Goal: Find specific page/section: Find specific page/section

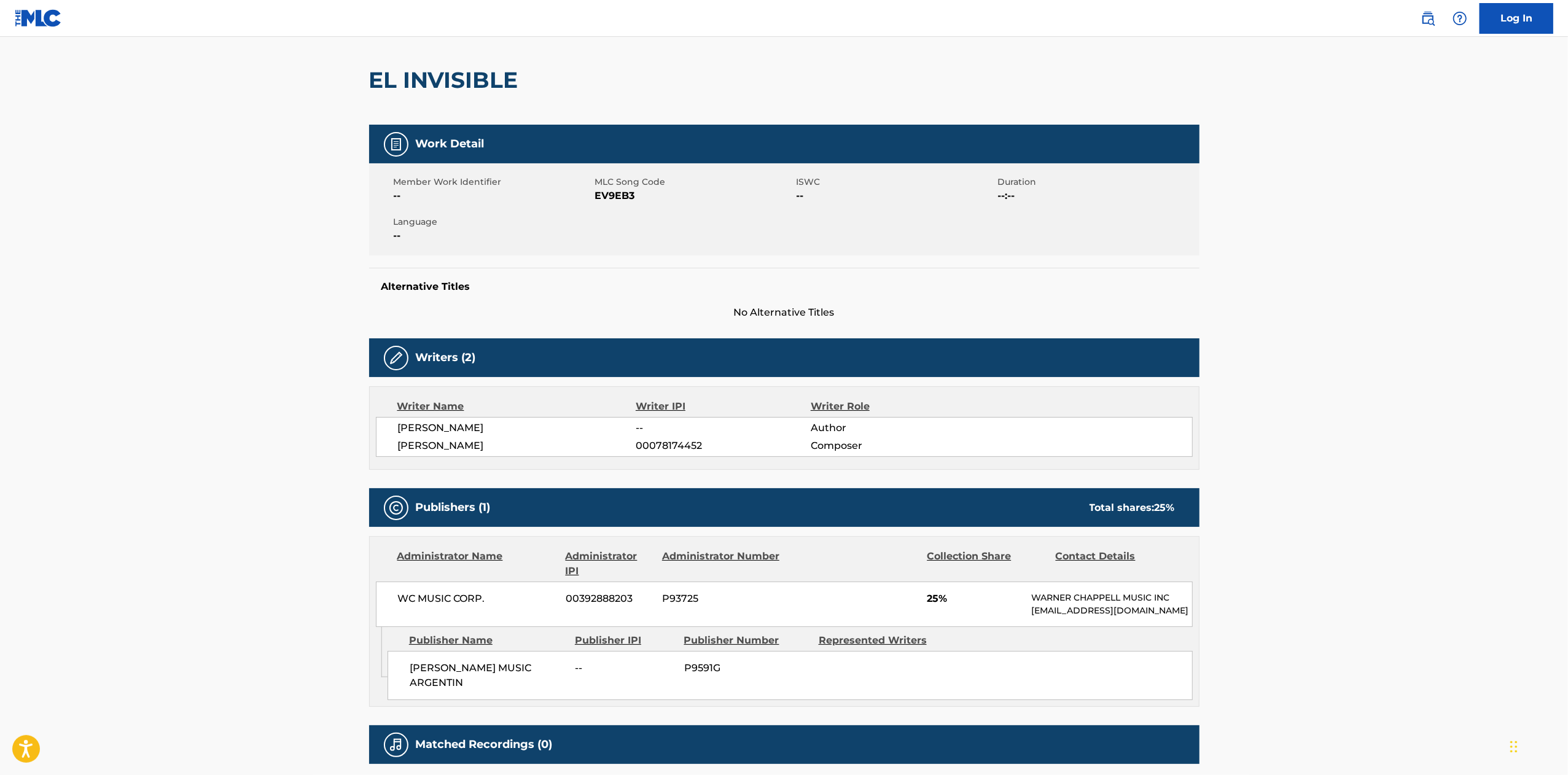
scroll to position [214, 0]
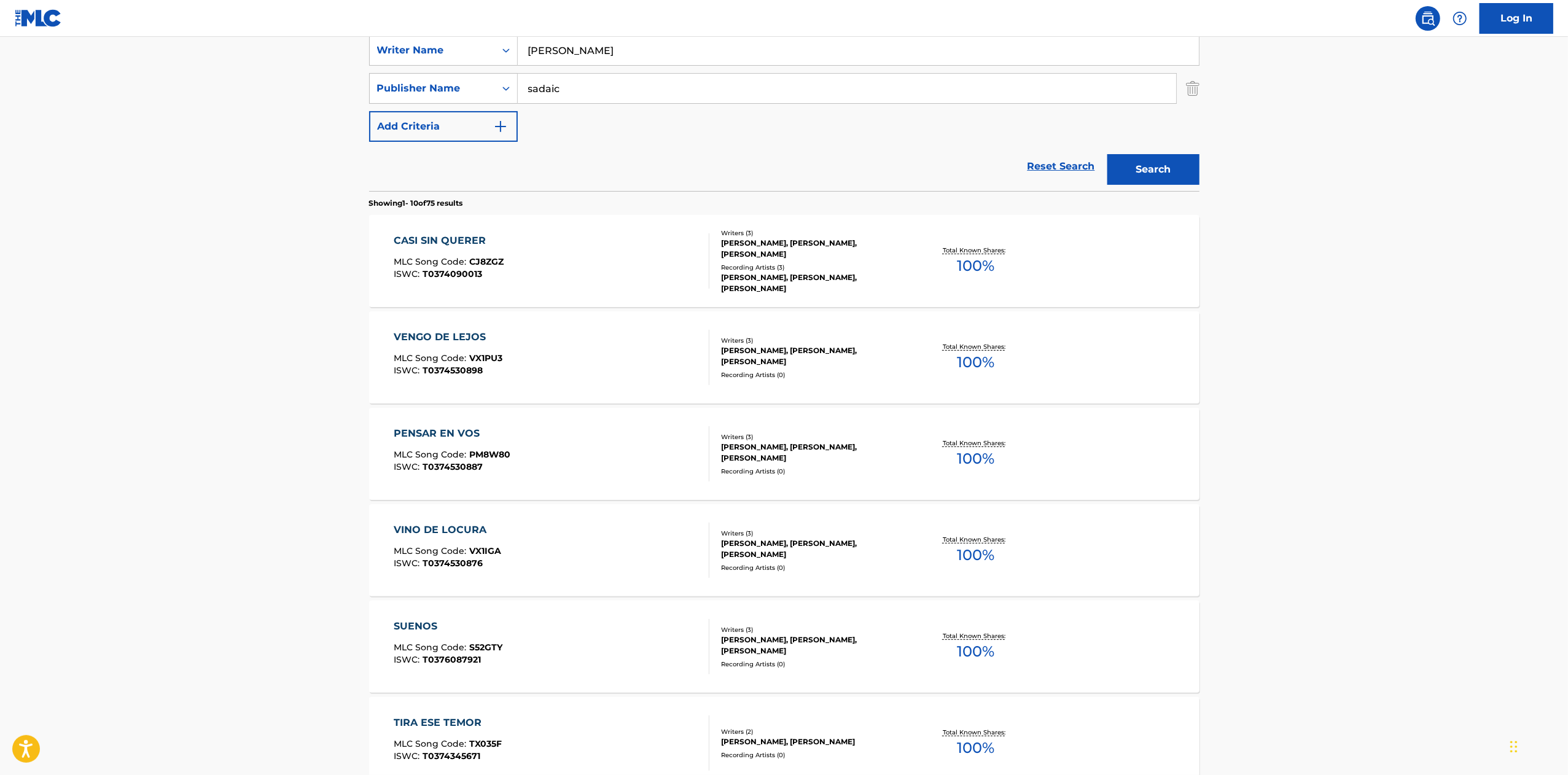
scroll to position [164, 0]
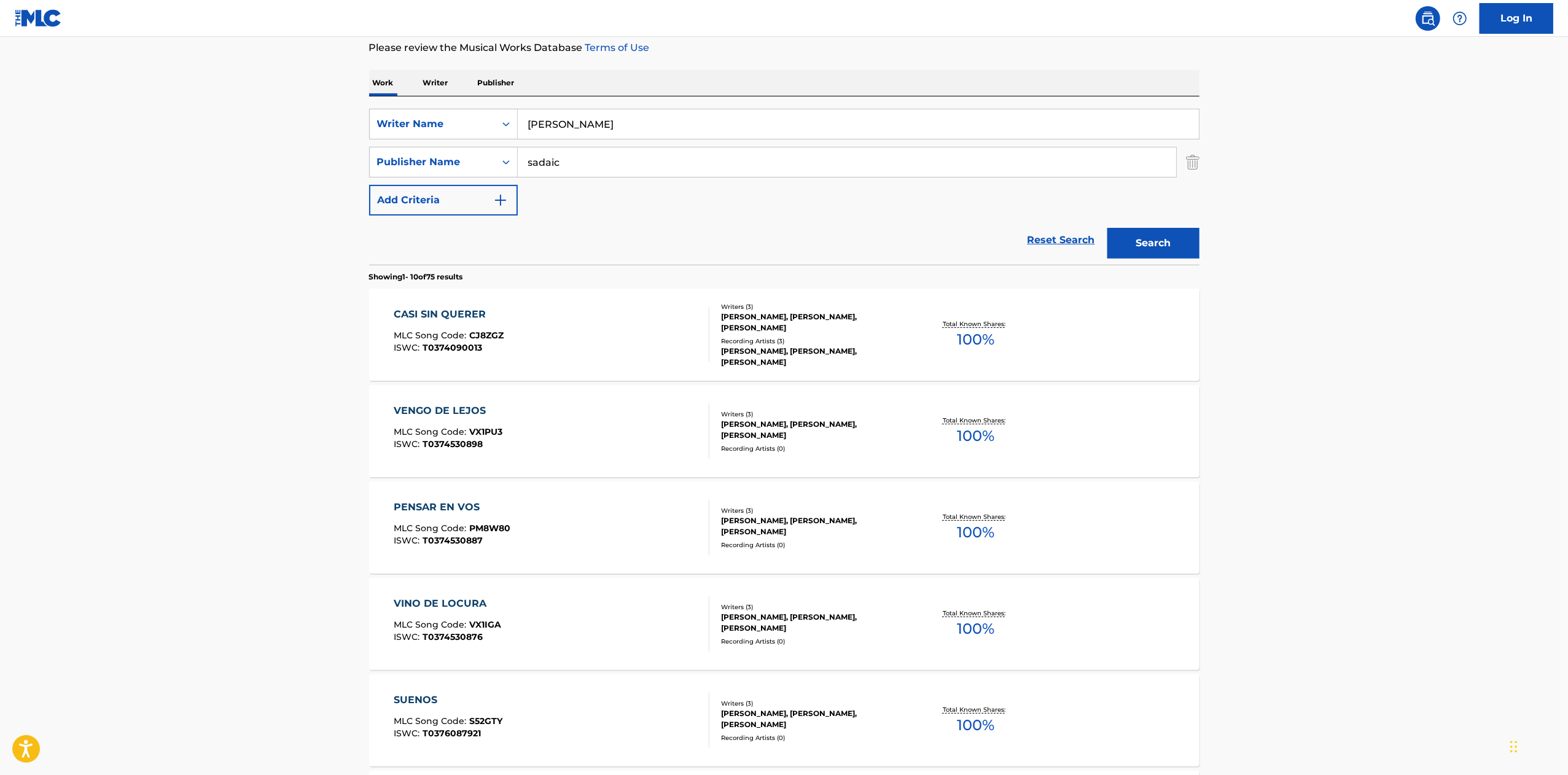
click at [457, 202] on button "Add Criteria" at bounding box center [443, 199] width 149 height 30
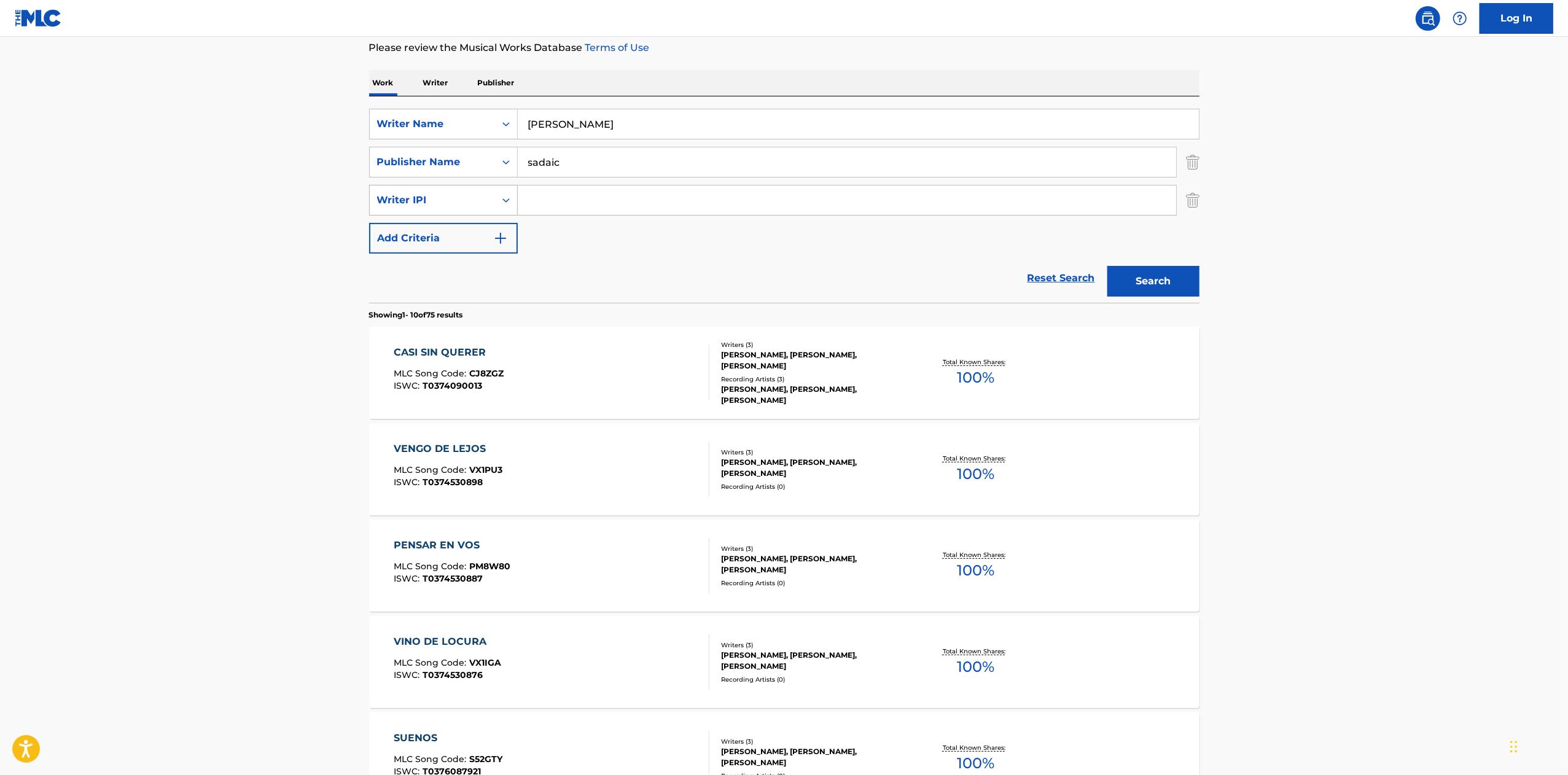
click at [505, 199] on icon "Search Form" at bounding box center [506, 200] width 12 height 12
click at [675, 282] on div "Reset Search Search" at bounding box center [784, 278] width 830 height 49
click at [1194, 199] on img "Search Form" at bounding box center [1193, 199] width 13 height 30
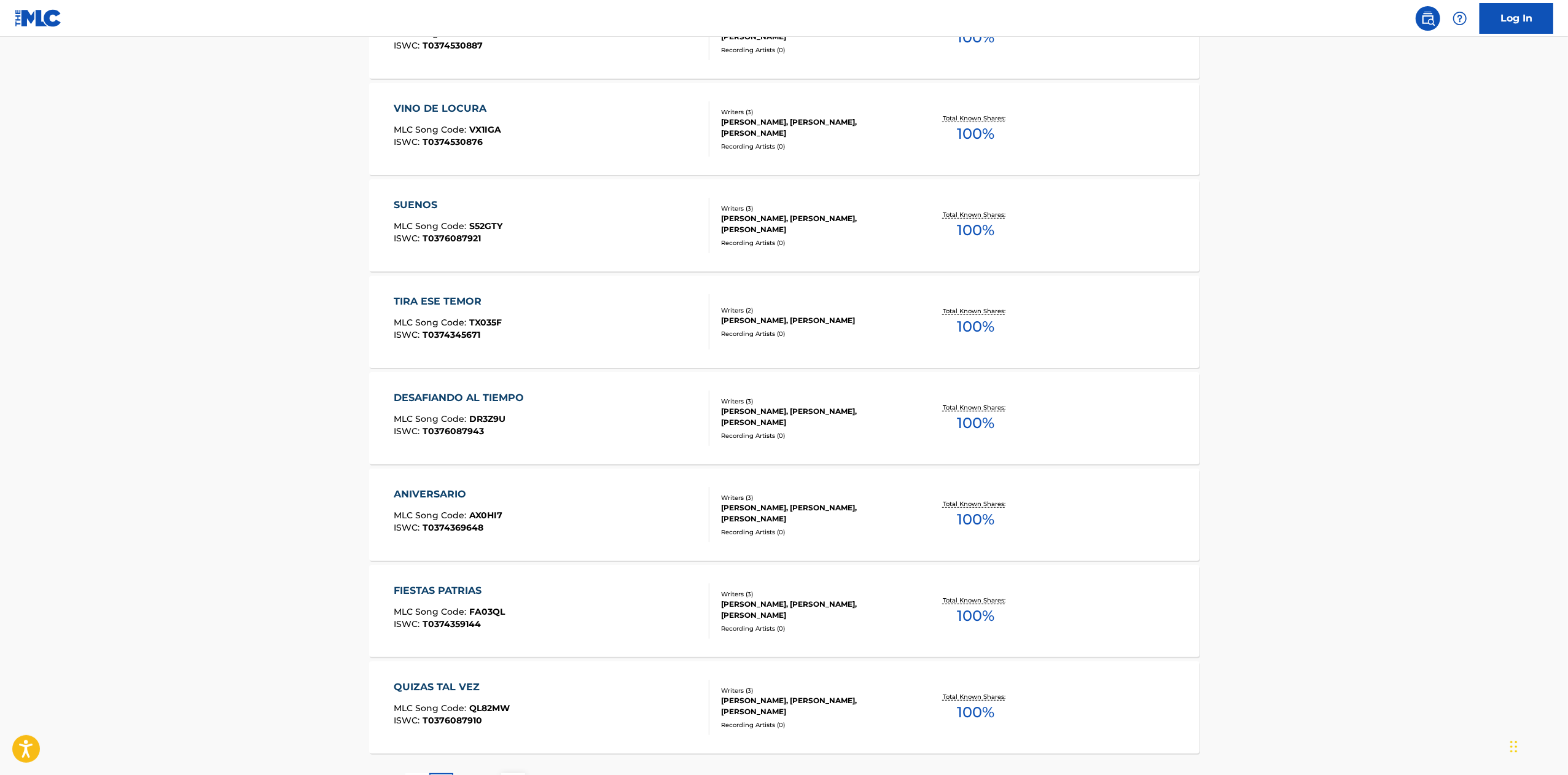
scroll to position [766, 0]
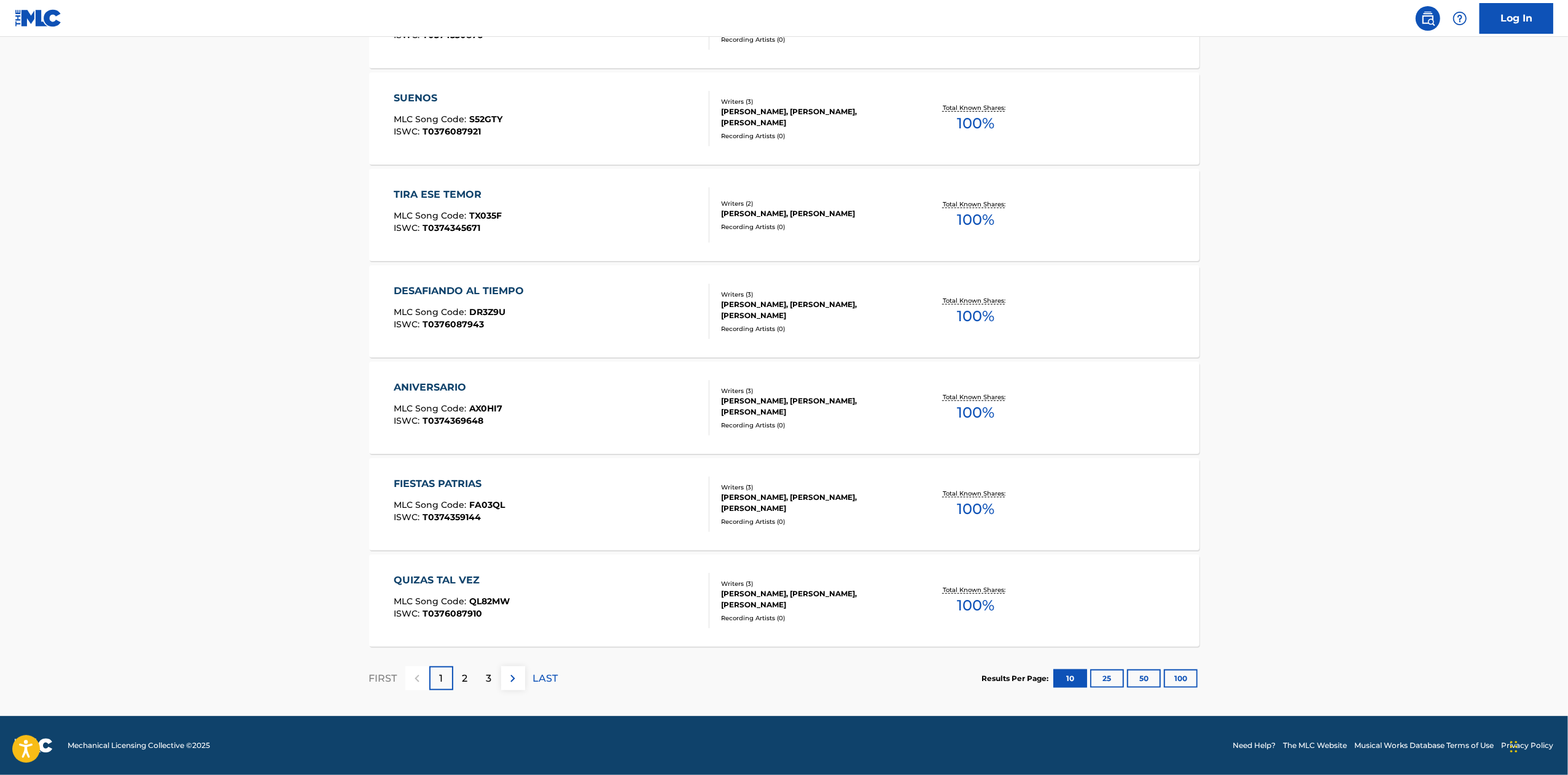
click at [474, 678] on div "2" at bounding box center [465, 678] width 24 height 24
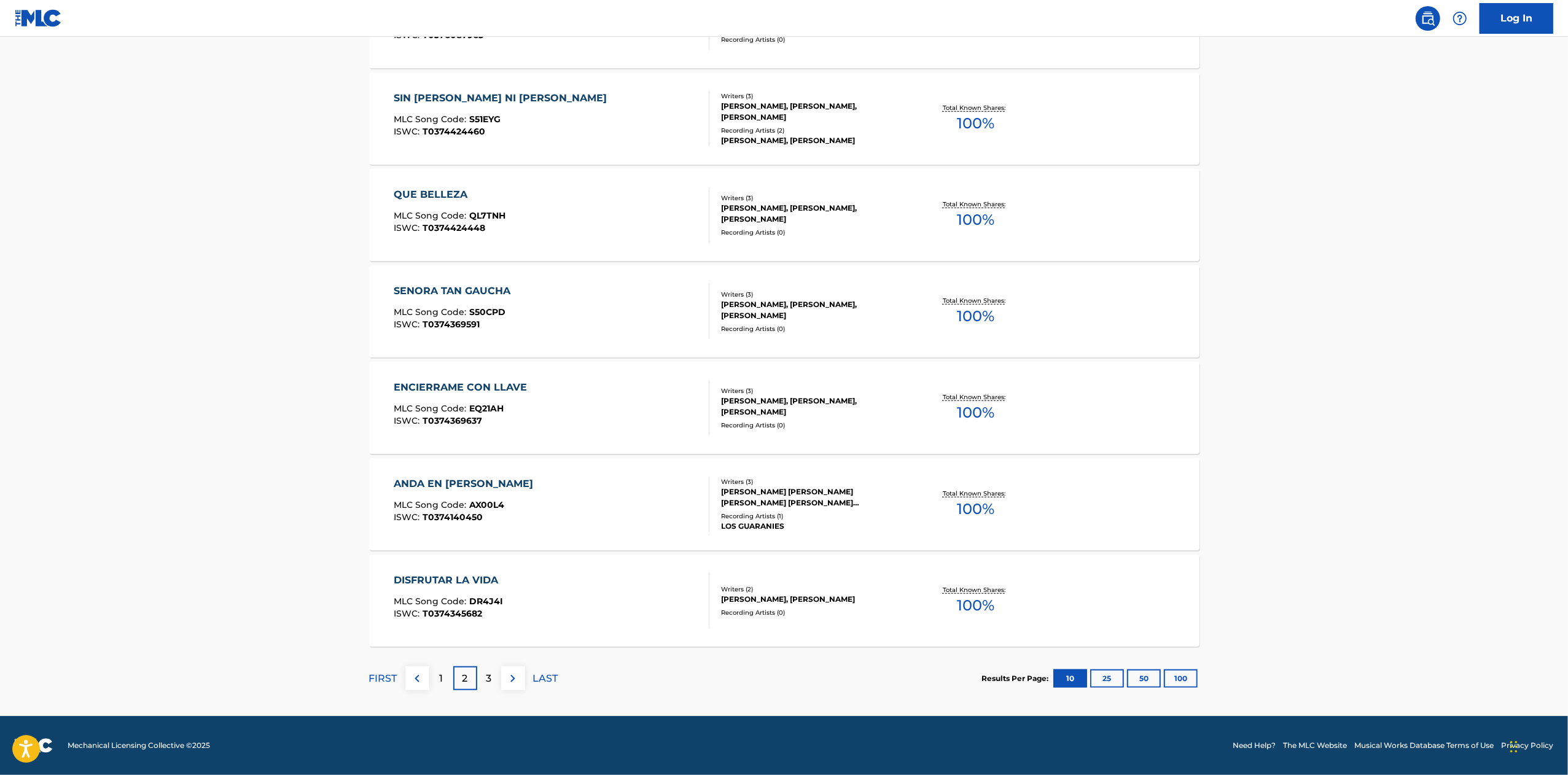
click at [489, 677] on p "3" at bounding box center [489, 678] width 5 height 15
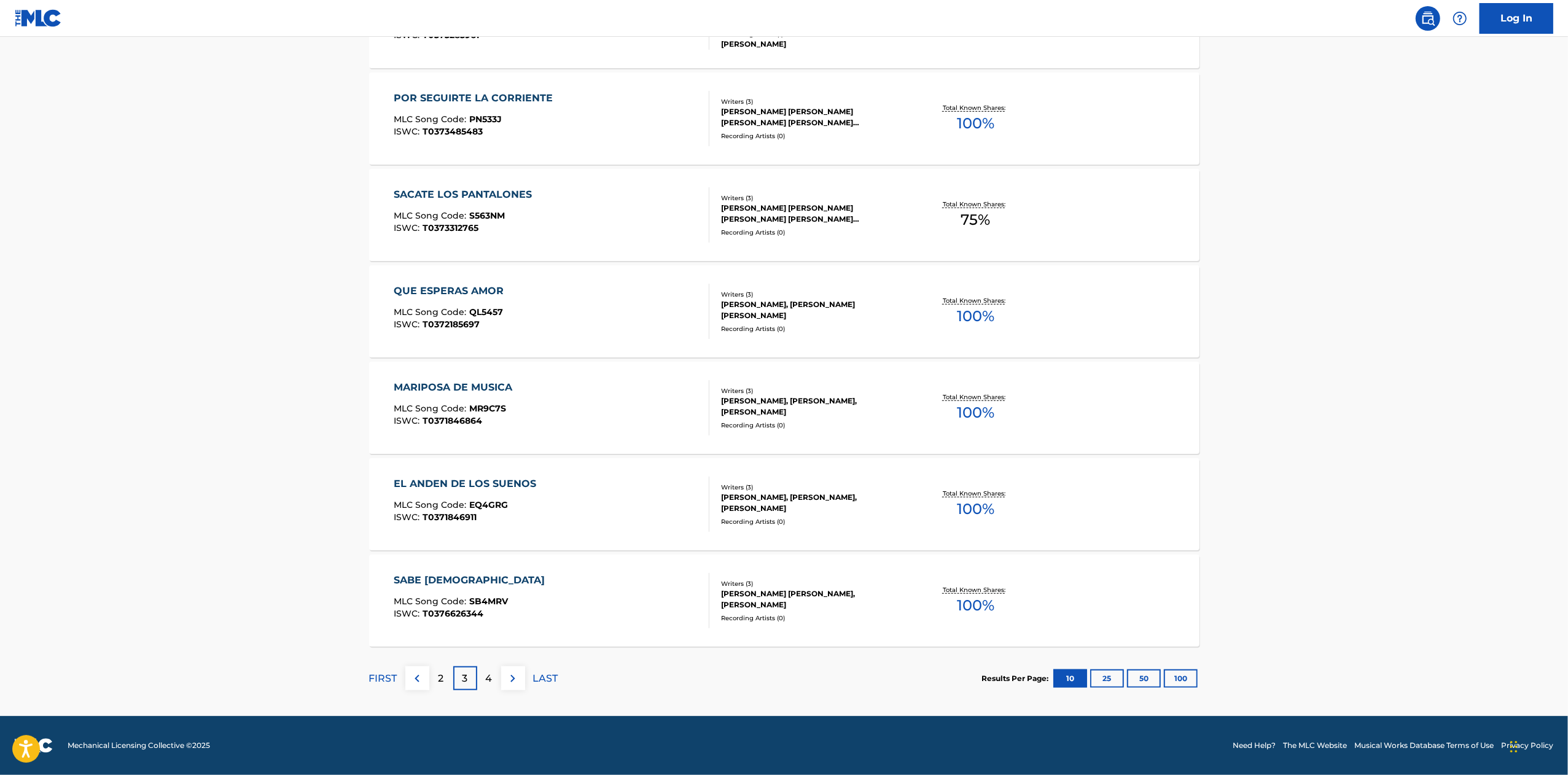
click at [495, 678] on div "4" at bounding box center [489, 678] width 24 height 24
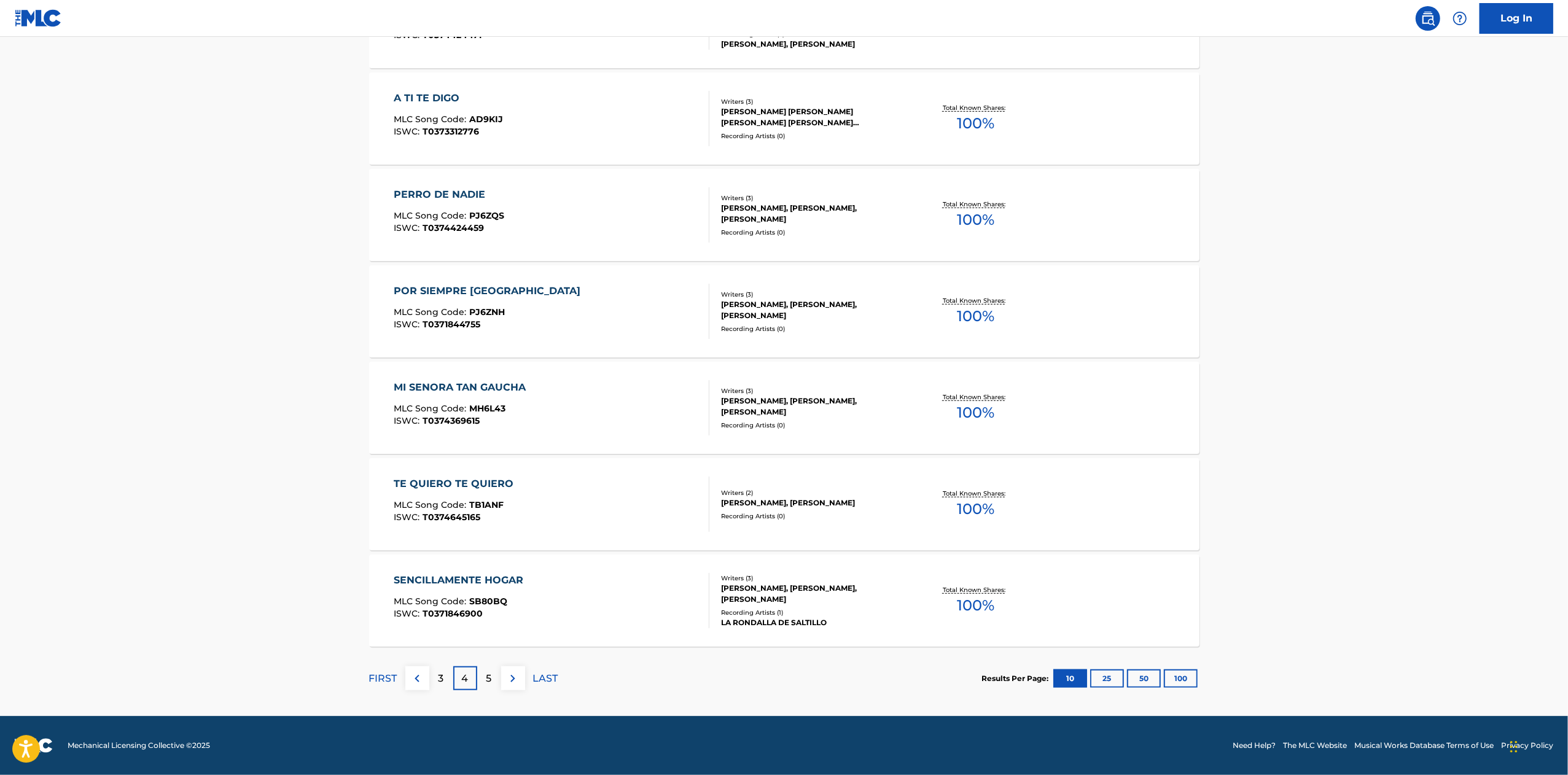
click at [499, 675] on div "5" at bounding box center [489, 678] width 24 height 24
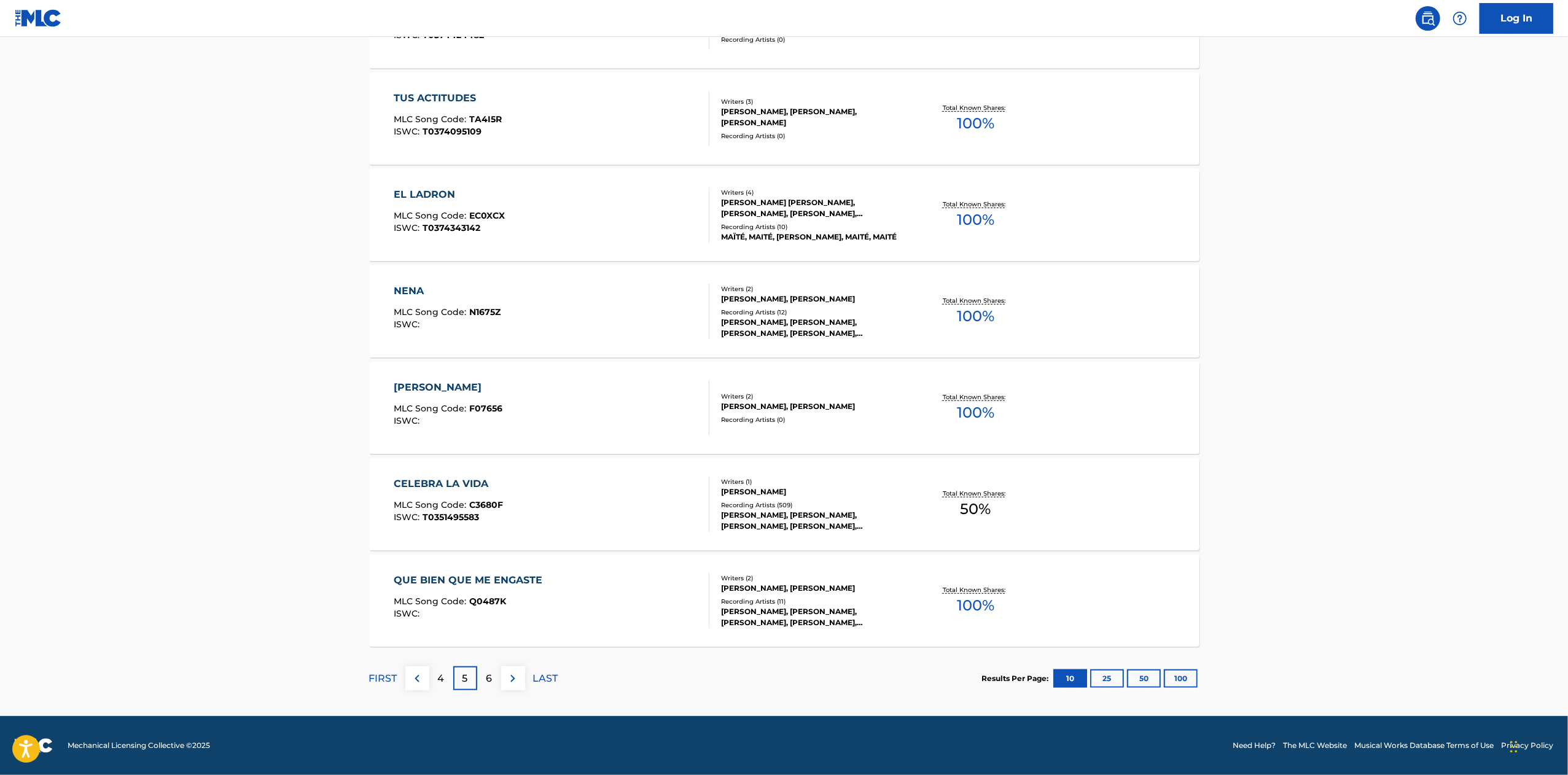
click at [539, 681] on p "LAST" at bounding box center [545, 678] width 25 height 15
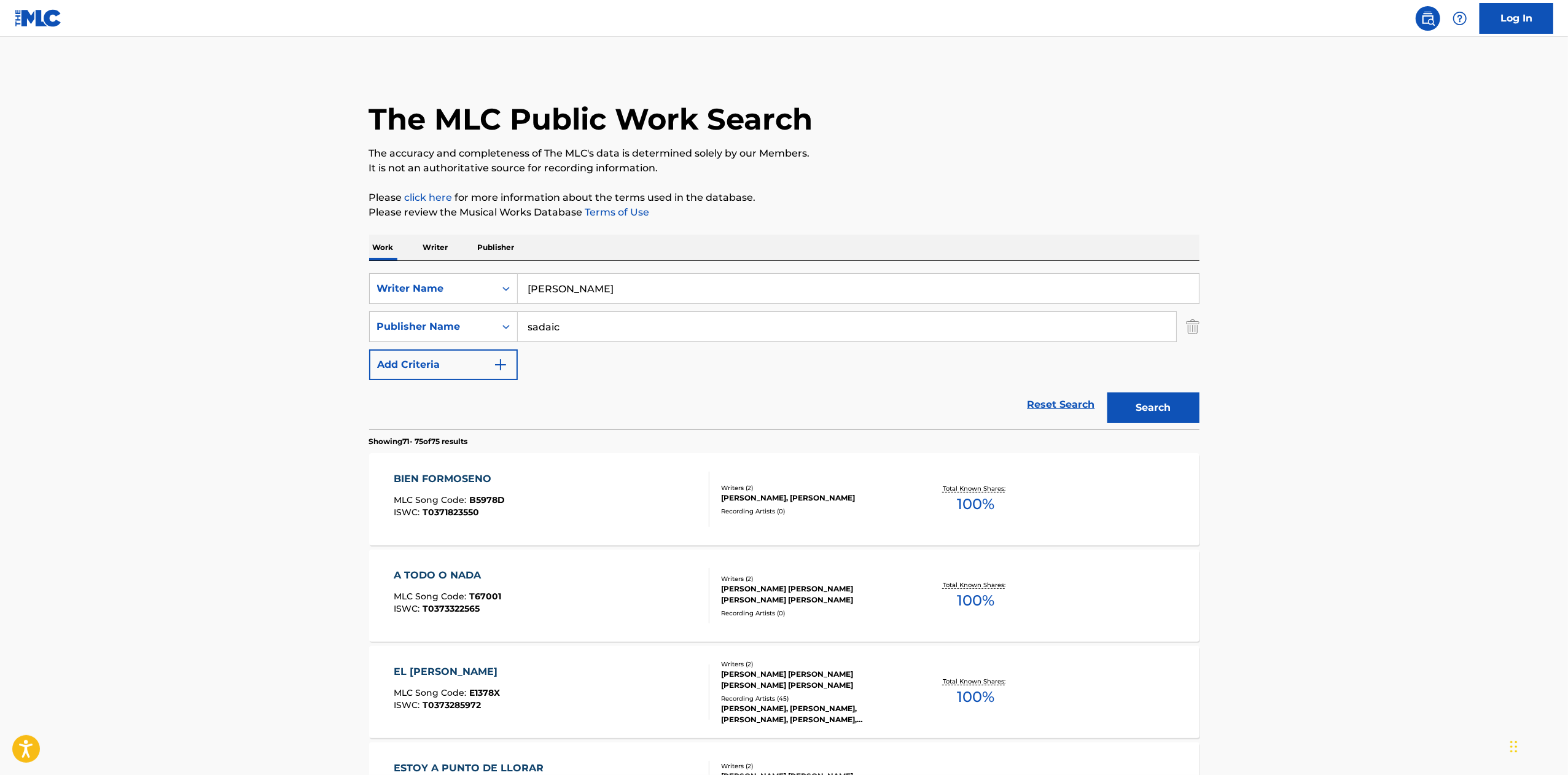
scroll to position [284, 0]
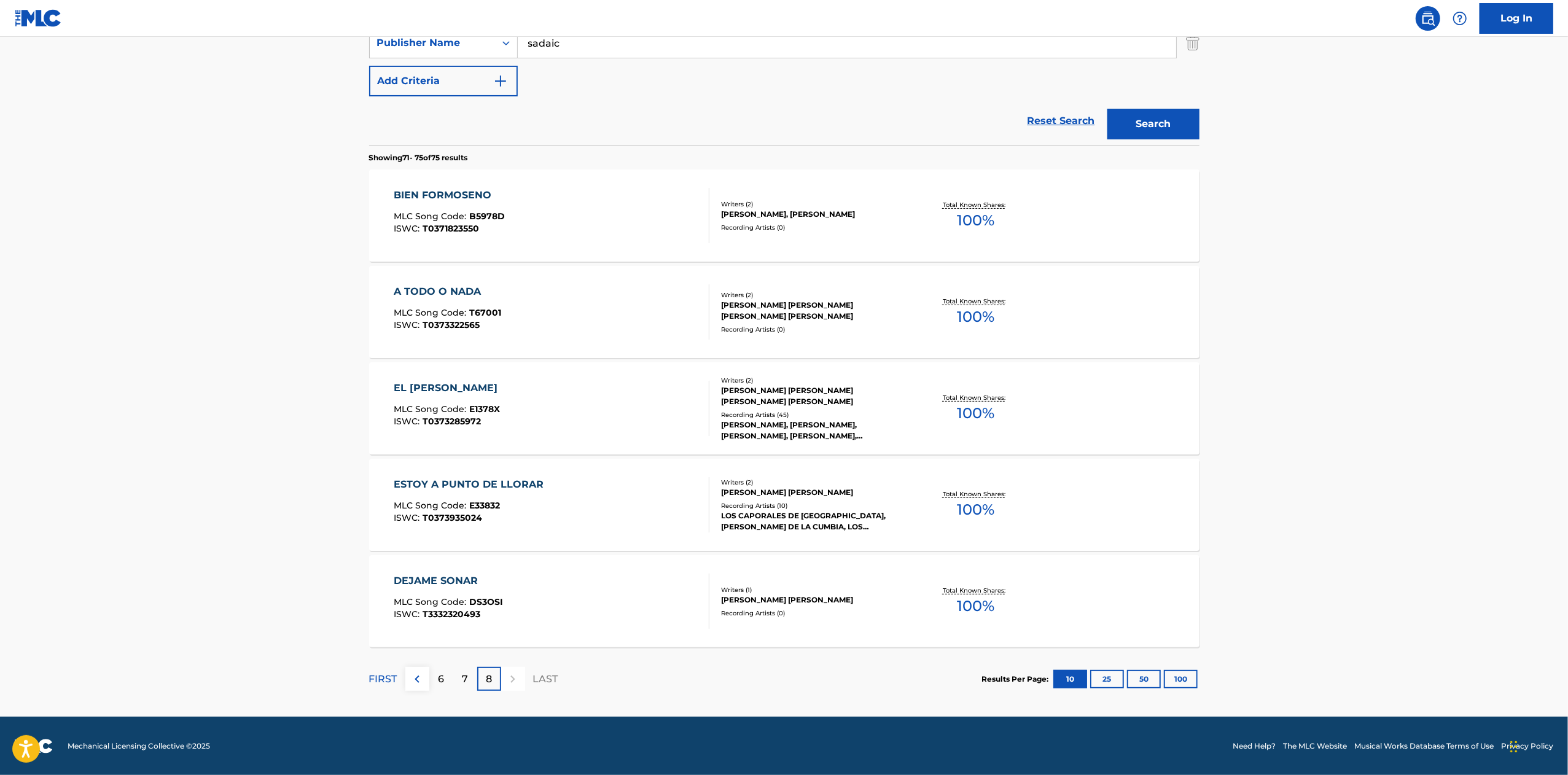
click at [415, 678] on img at bounding box center [417, 679] width 15 height 15
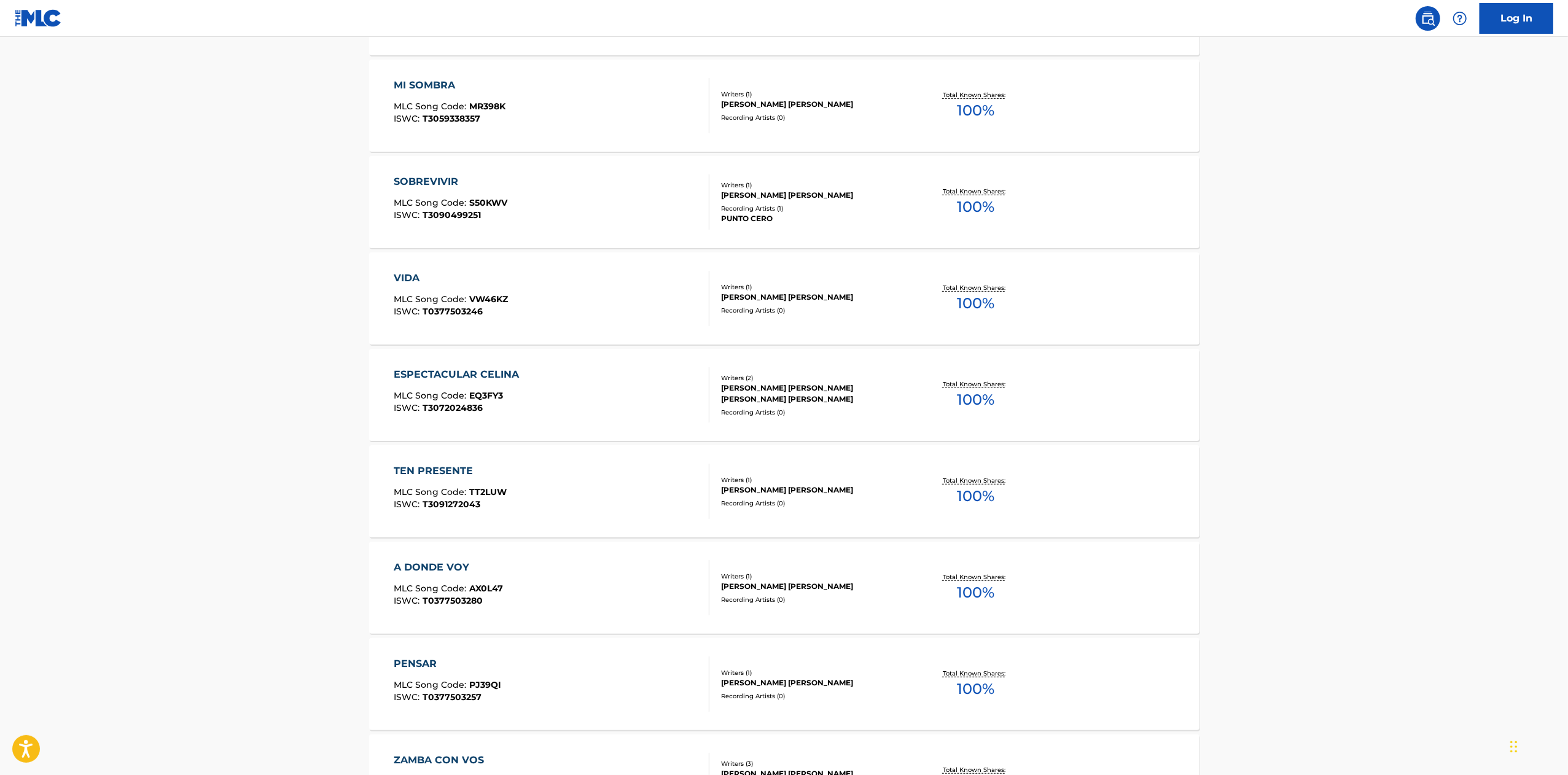
scroll to position [766, 0]
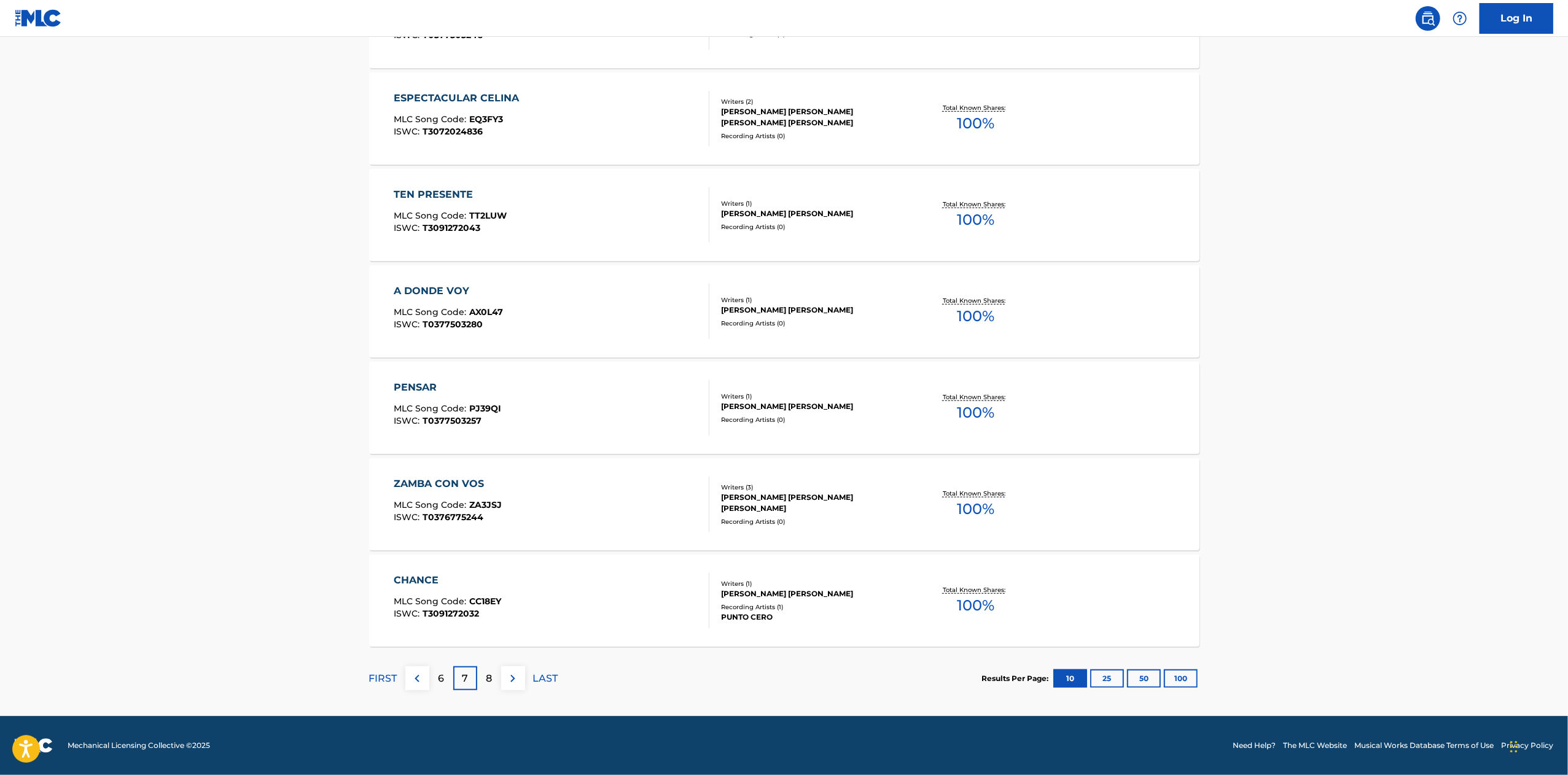
click at [421, 675] on img at bounding box center [417, 678] width 15 height 15
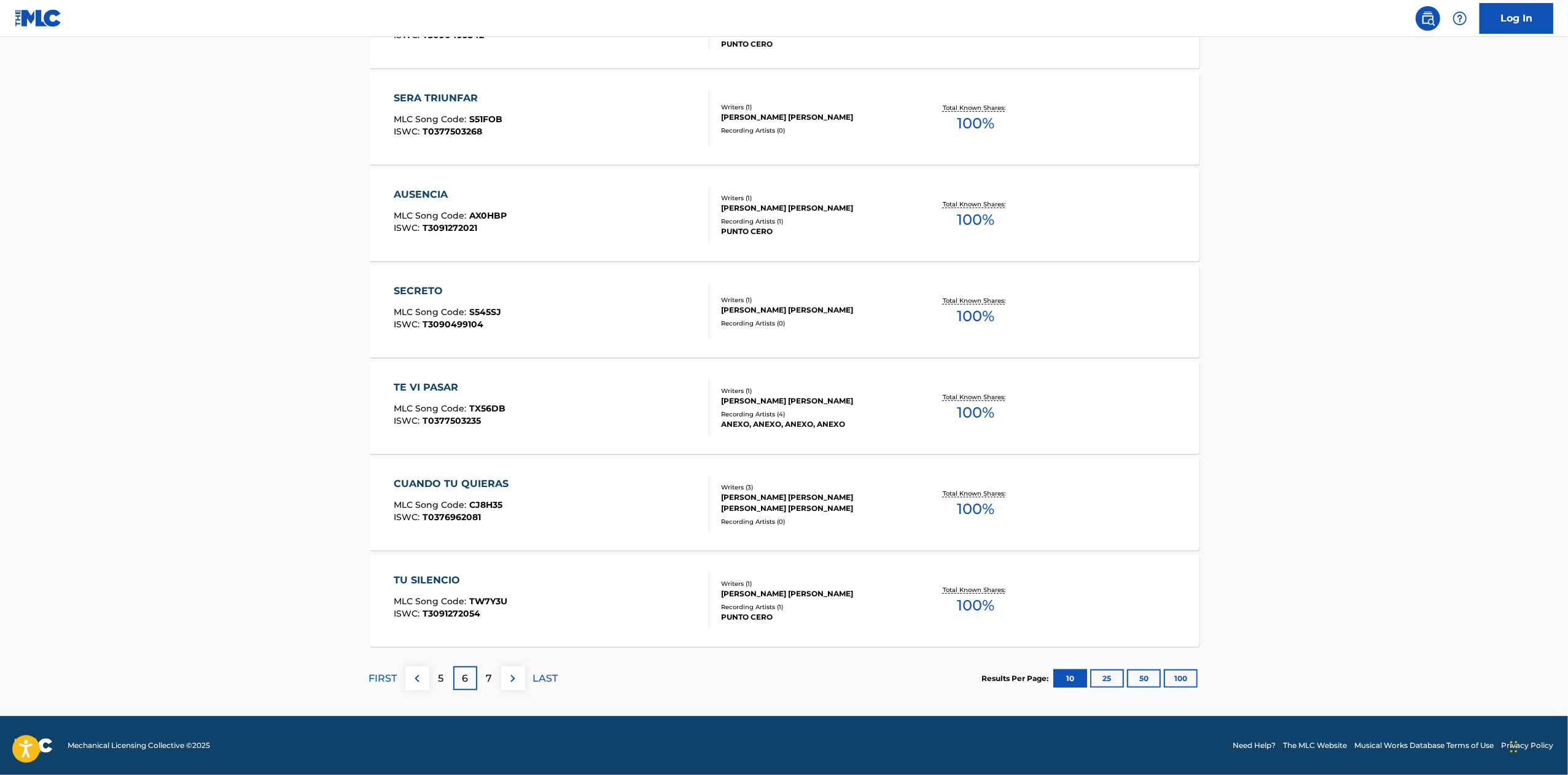
click at [421, 681] on img at bounding box center [417, 678] width 15 height 15
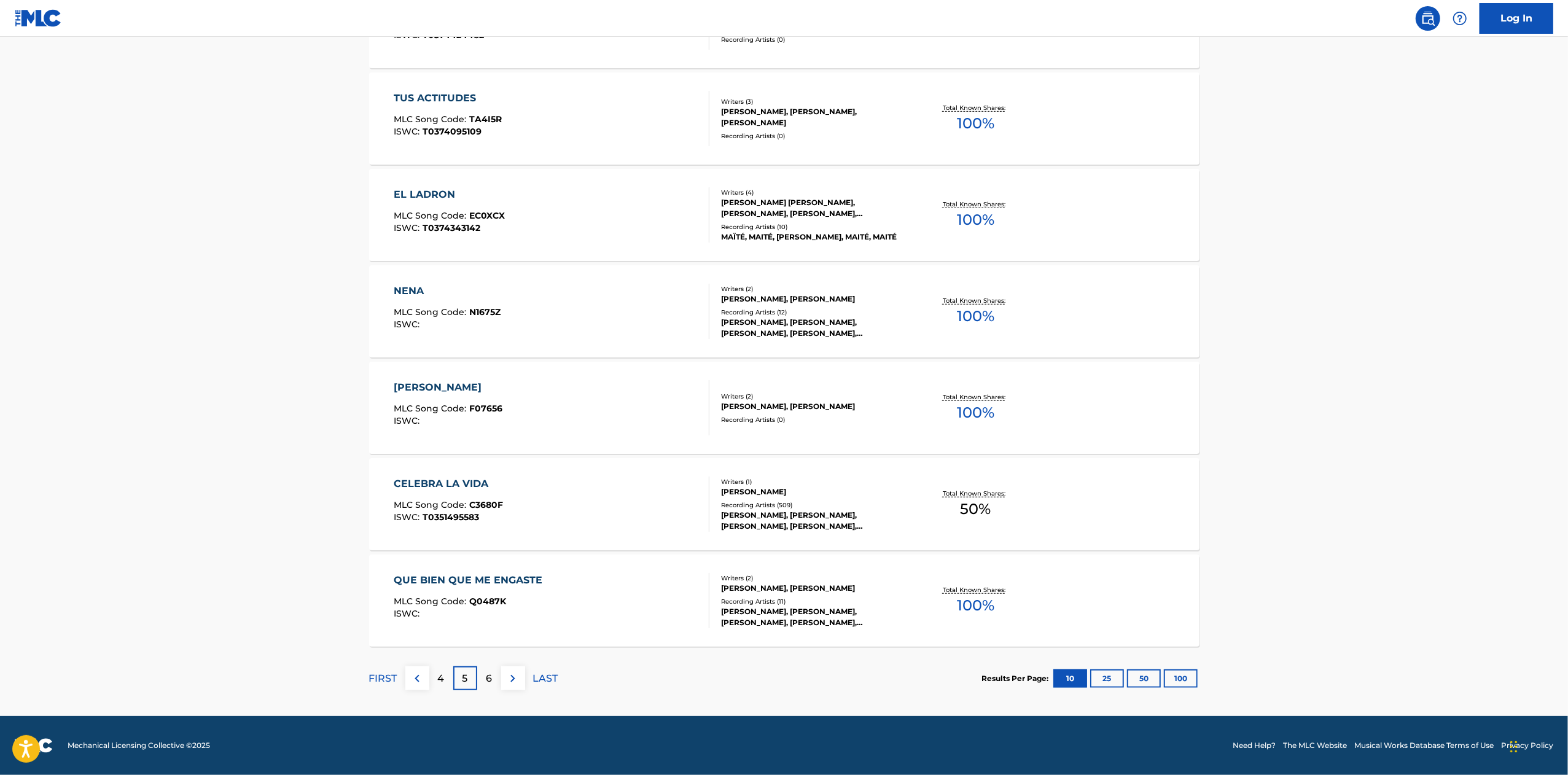
click at [426, 677] on button at bounding box center [417, 678] width 24 height 24
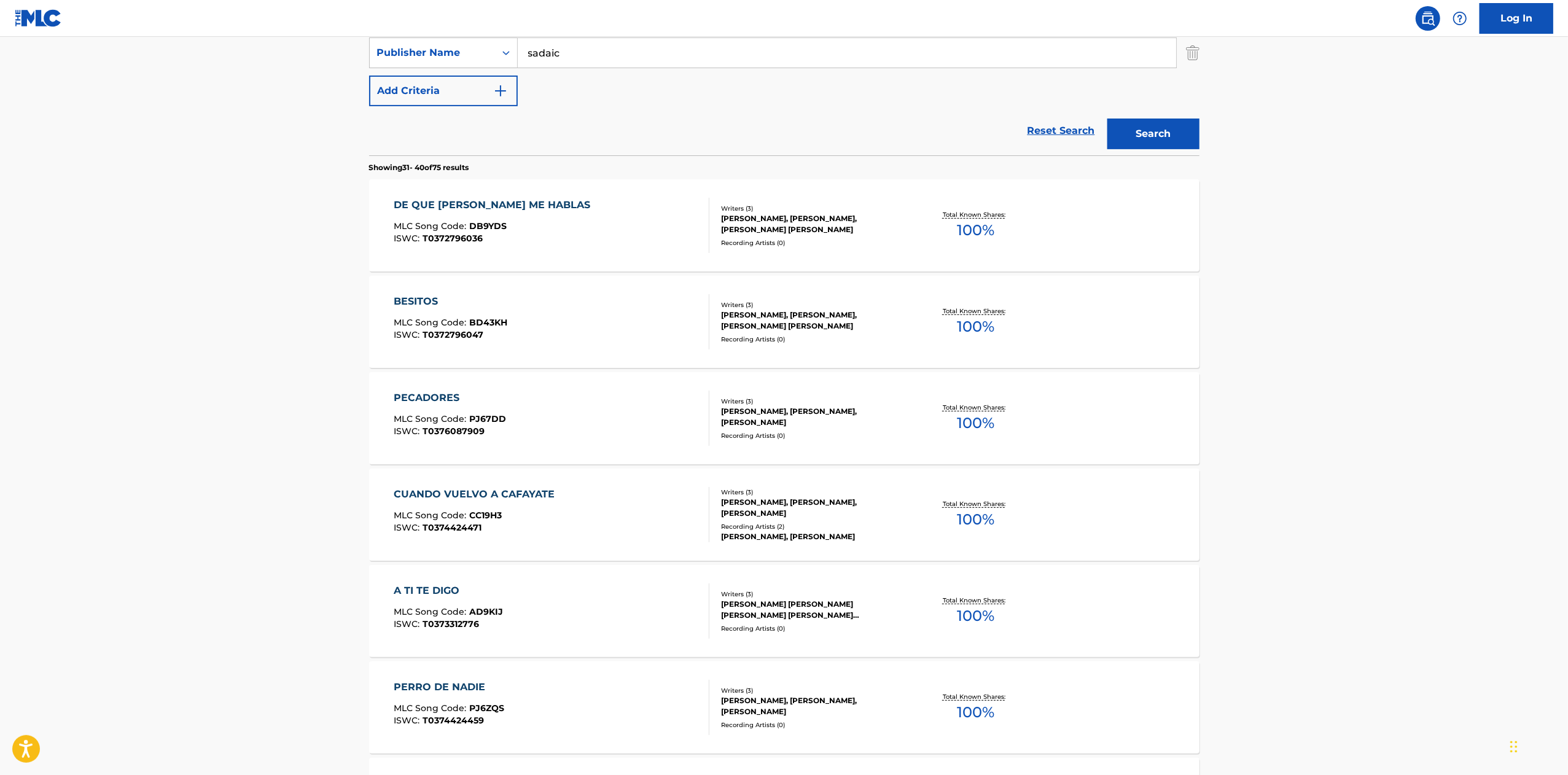
scroll to position [275, 0]
